Goal: Information Seeking & Learning: Check status

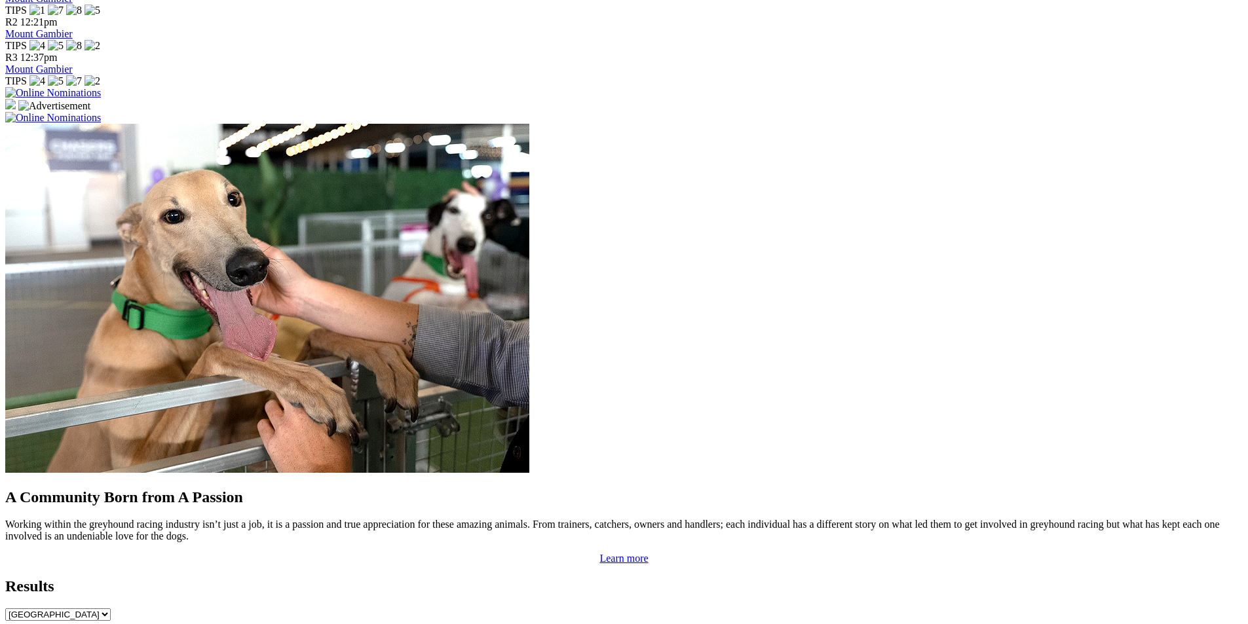
scroll to position [983, 0]
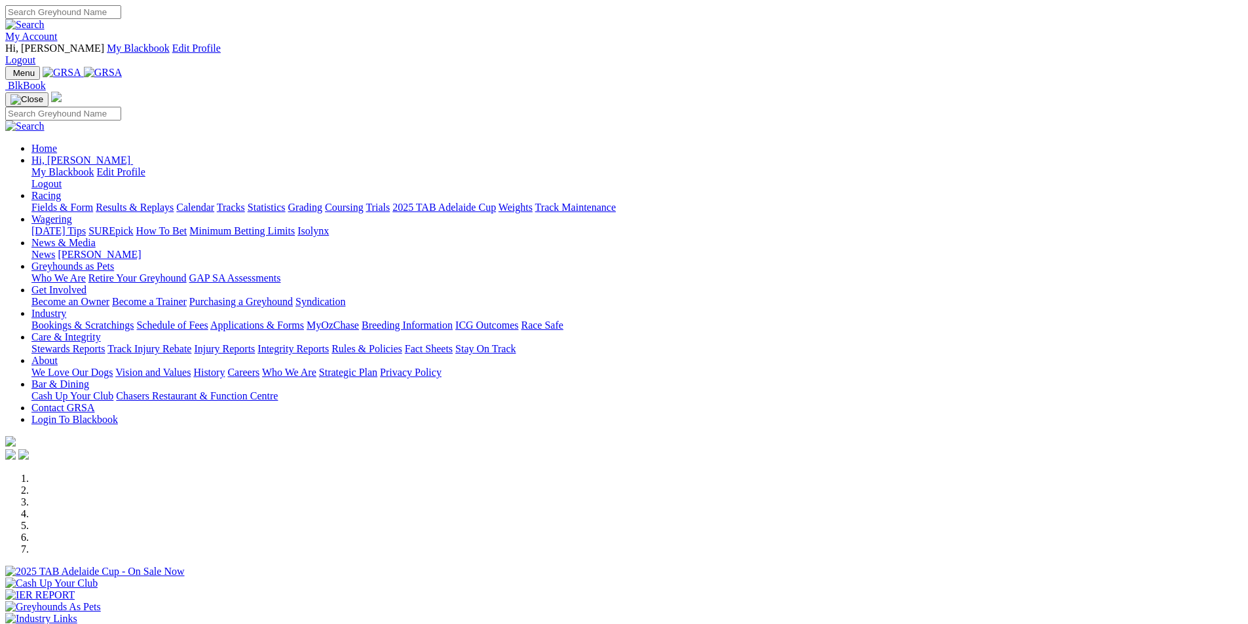
scroll to position [985, 0]
